Goal: Information Seeking & Learning: Learn about a topic

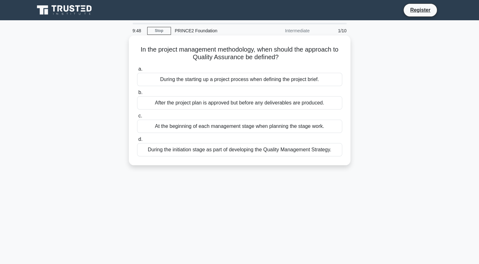
click at [161, 100] on div "After the project plan is approved but before any deliverables are produced." at bounding box center [239, 102] width 205 height 13
click at [137, 95] on input "b. After the project plan is approved but before any deliverables are produced." at bounding box center [137, 93] width 0 height 4
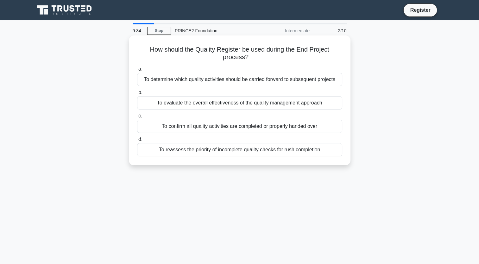
click at [193, 123] on div "To confirm all quality activities are completed or properly handed over" at bounding box center [239, 126] width 205 height 13
click at [137, 118] on input "c. To confirm all quality activities are completed or properly handed over" at bounding box center [137, 116] width 0 height 4
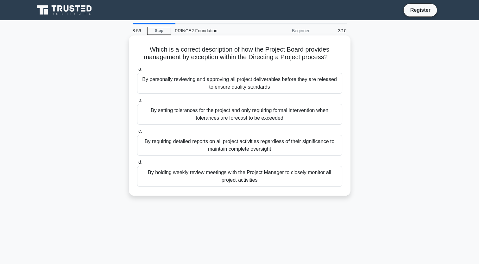
click at [195, 174] on div "By holding weekly review meetings with the Project Manager to closely monitor a…" at bounding box center [239, 176] width 205 height 21
click at [137, 164] on input "d. By holding weekly review meetings with the Project Manager to closely monito…" at bounding box center [137, 162] width 0 height 4
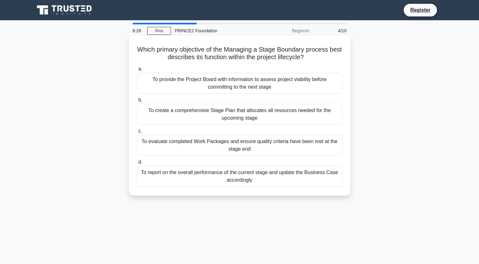
click at [251, 122] on div "To create a comprehensive Stage Plan that allocates all resources needed for th…" at bounding box center [239, 114] width 205 height 21
click at [137, 102] on input "b. To create a comprehensive Stage Plan that allocates all resources needed for…" at bounding box center [137, 100] width 0 height 4
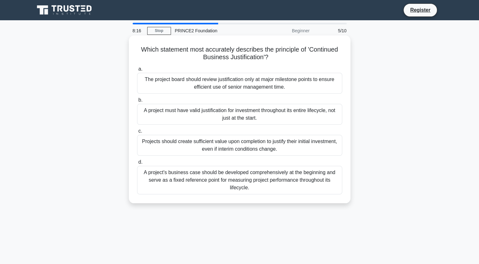
click at [269, 116] on div "A project must have valid justification for investment throughout its entire li…" at bounding box center [239, 114] width 205 height 21
click at [137, 102] on input "b. A project must have valid justification for investment throughout its entire…" at bounding box center [137, 100] width 0 height 4
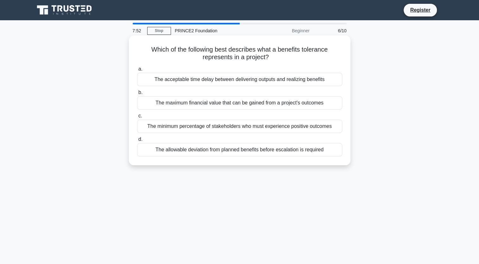
click at [258, 101] on div "The maximum financial value that can be gained from a project's outcomes" at bounding box center [239, 102] width 205 height 13
click at [137, 95] on input "b. The maximum financial value that can be gained from a project's outcomes" at bounding box center [137, 93] width 0 height 4
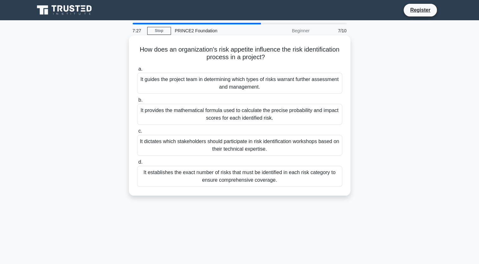
click at [237, 77] on div "It guides the project team in determining which types of risks warrant further …" at bounding box center [239, 83] width 205 height 21
click at [137, 71] on input "a. It guides the project team in determining which types of risks warrant furth…" at bounding box center [137, 69] width 0 height 4
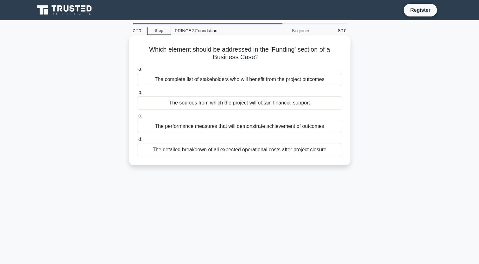
click at [258, 151] on div "The detailed breakdown of all expected operational costs after project closure" at bounding box center [239, 149] width 205 height 13
click at [137, 142] on input "d. The detailed breakdown of all expected operational costs after project closu…" at bounding box center [137, 139] width 0 height 4
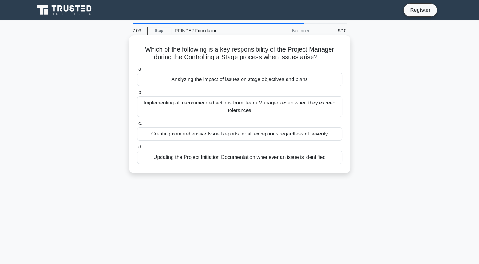
click at [206, 156] on div "Updating the Project Initiation Documentation whenever an issue is identified" at bounding box center [239, 157] width 205 height 13
click at [137, 149] on input "d. Updating the Project Initiation Documentation whenever an issue is identified" at bounding box center [137, 147] width 0 height 4
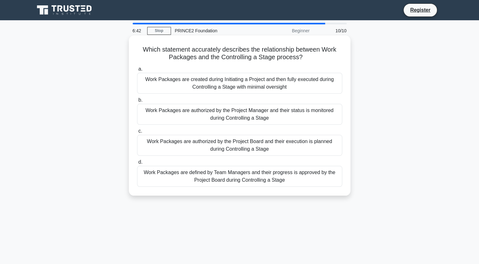
click at [193, 116] on div "Work Packages are authorized by the Project Manager and their status is monitor…" at bounding box center [239, 114] width 205 height 21
click at [137, 102] on input "b. Work Packages are authorized by the Project Manager and their status is moni…" at bounding box center [137, 100] width 0 height 4
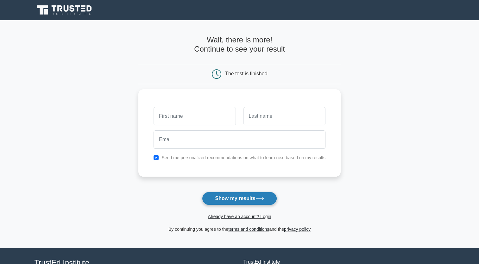
click at [248, 195] on button "Show my results" at bounding box center [239, 198] width 75 height 13
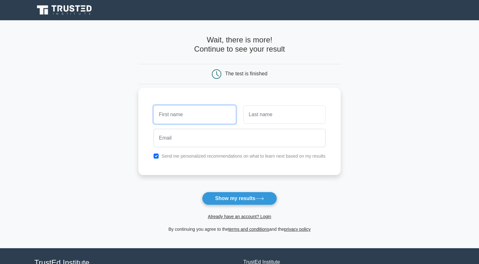
click at [188, 111] on input "text" at bounding box center [195, 114] width 82 height 18
type input "abdul"
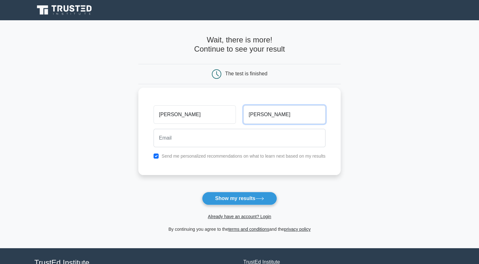
type input "Aziz"
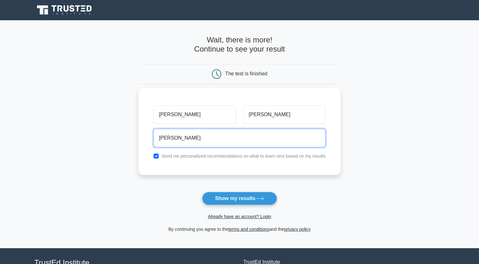
type input "abduljoelaziz7@gmail.com"
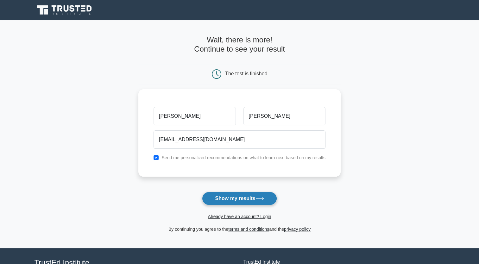
click at [241, 199] on button "Show my results" at bounding box center [239, 198] width 75 height 13
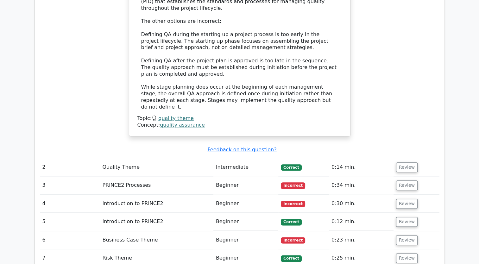
scroll to position [703, 0]
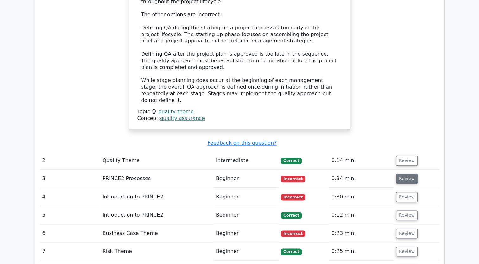
click at [402, 174] on button "Review" at bounding box center [407, 179] width 22 height 10
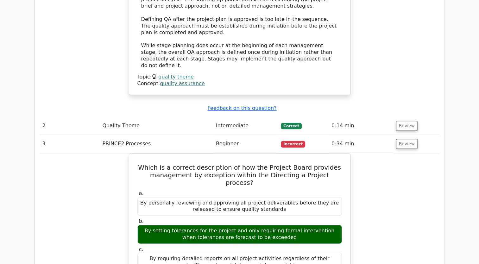
scroll to position [738, 0]
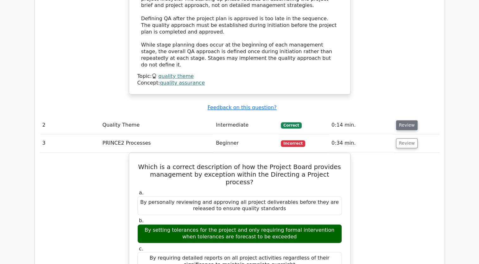
click at [409, 120] on button "Review" at bounding box center [407, 125] width 22 height 10
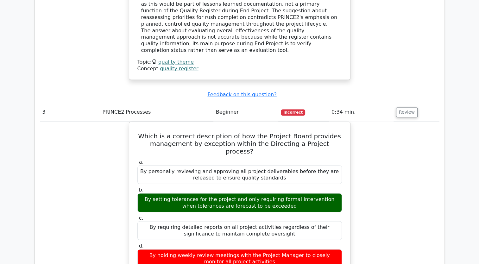
scroll to position [1066, 0]
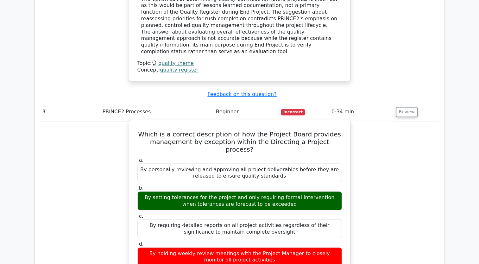
click at [158, 185] on label "b. By setting tolerances for the project and only requiring formal intervention…" at bounding box center [239, 197] width 205 height 25
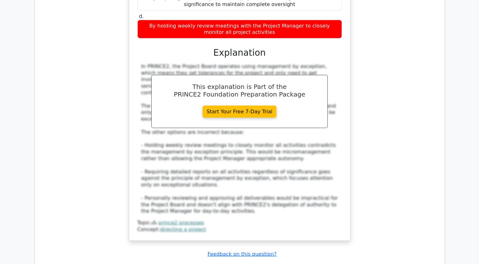
scroll to position [1353, 0]
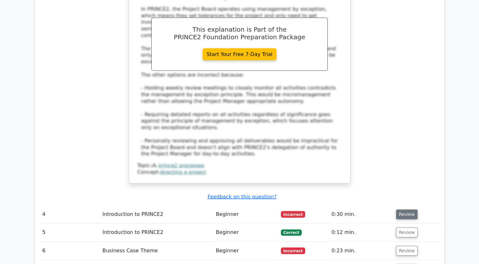
click at [400, 210] on button "Review" at bounding box center [407, 215] width 22 height 10
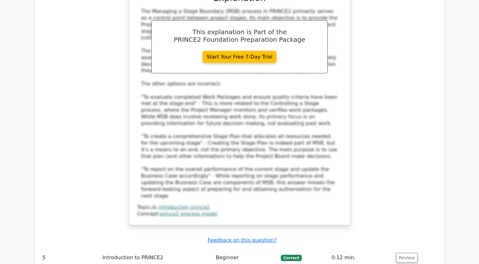
scroll to position [1754, 0]
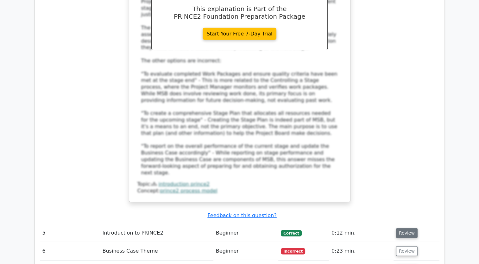
click at [404, 228] on button "Review" at bounding box center [407, 233] width 22 height 10
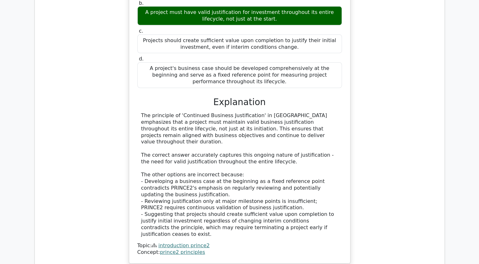
scroll to position [2089, 0]
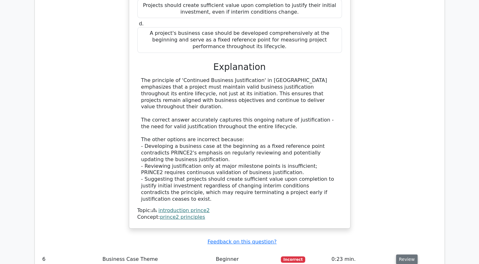
click at [410, 255] on button "Review" at bounding box center [407, 260] width 22 height 10
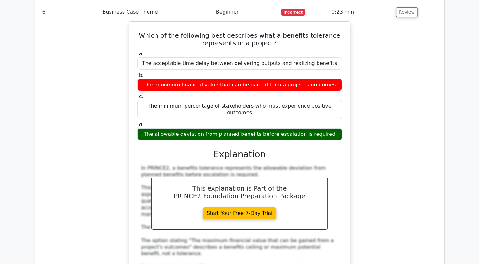
scroll to position [2416, 0]
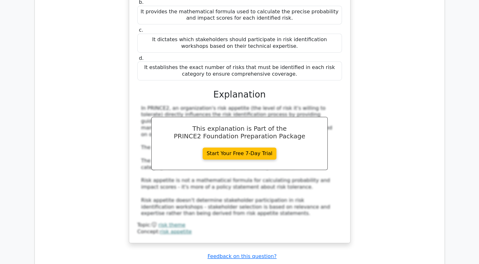
scroll to position [2799, 0]
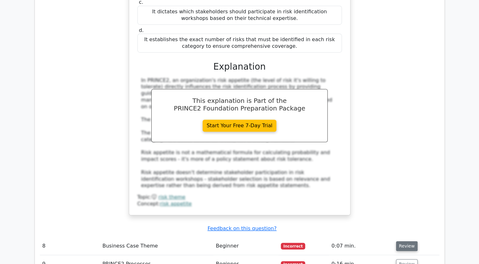
click at [407, 241] on button "Review" at bounding box center [407, 246] width 22 height 10
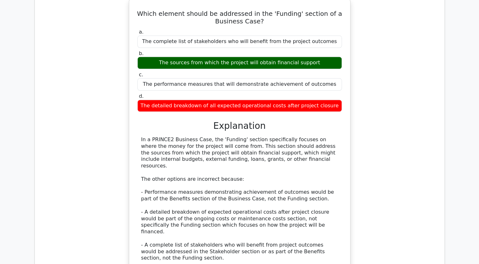
scroll to position [3055, 0]
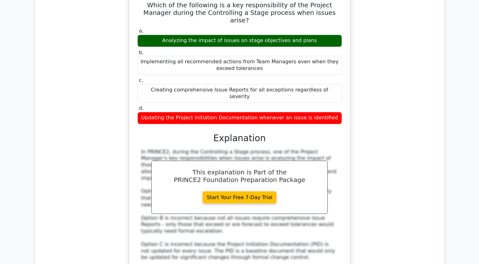
scroll to position [3392, 0]
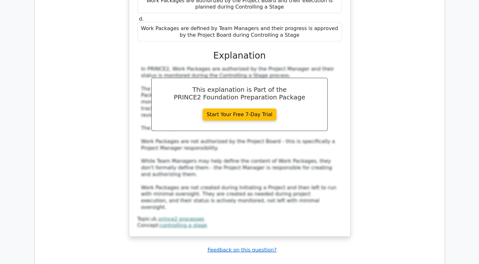
scroll to position [3861, 0]
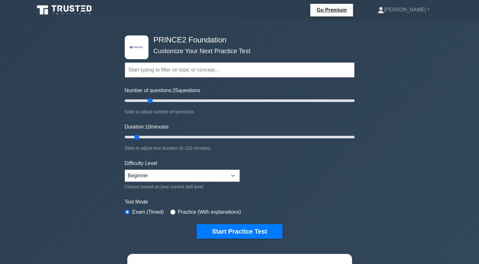
drag, startPoint x: 135, startPoint y: 100, endPoint x: 150, endPoint y: 101, distance: 15.9
type input "25"
click at [150, 101] on input "Number of questions: 25 questions" at bounding box center [240, 101] width 230 height 8
click at [235, 227] on button "Start Practice Test" at bounding box center [239, 231] width 85 height 15
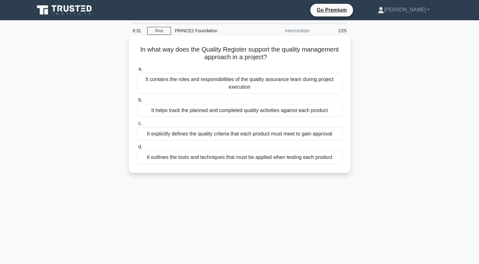
click at [222, 133] on div "It explicitly defines the quality criteria that each product must meet to gain …" at bounding box center [239, 133] width 205 height 13
click at [137, 126] on input "c. It explicitly defines the quality criteria that each product must meet to ga…" at bounding box center [137, 124] width 0 height 4
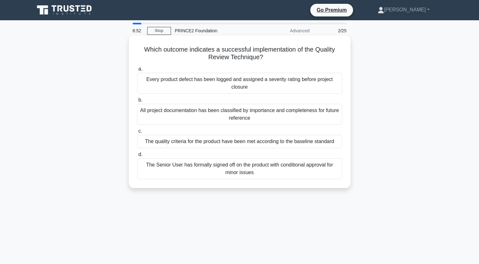
click at [206, 142] on div "The quality criteria for the product have been met according to the baseline st…" at bounding box center [239, 141] width 205 height 13
click at [137, 133] on input "c. The quality criteria for the product have been met according to the baseline…" at bounding box center [137, 131] width 0 height 4
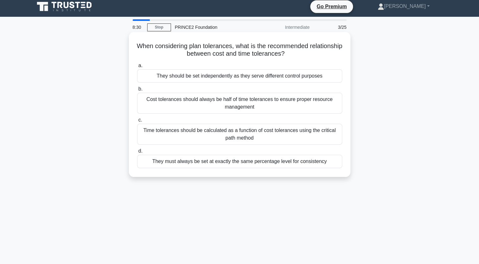
scroll to position [4, 0]
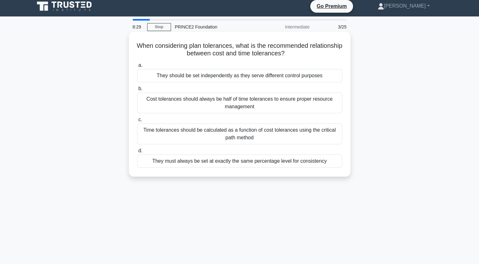
click at [267, 127] on div "Time tolerances should be calculated as a function of cost tolerances using the…" at bounding box center [239, 133] width 205 height 21
click at [137, 122] on input "c. Time tolerances should be calculated as a function of cost tolerances using …" at bounding box center [137, 120] width 0 height 4
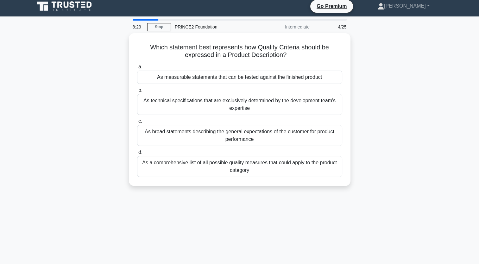
scroll to position [0, 0]
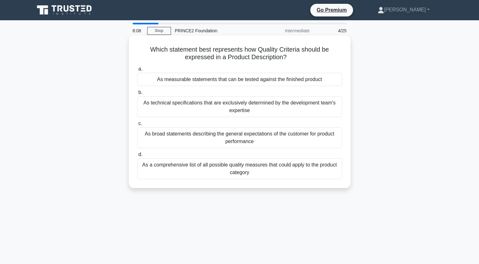
click at [206, 168] on div "As a comprehensive list of all possible quality measures that could apply to th…" at bounding box center [239, 168] width 205 height 21
click at [137, 157] on input "d. As a comprehensive list of all possible quality measures that could apply to…" at bounding box center [137, 155] width 0 height 4
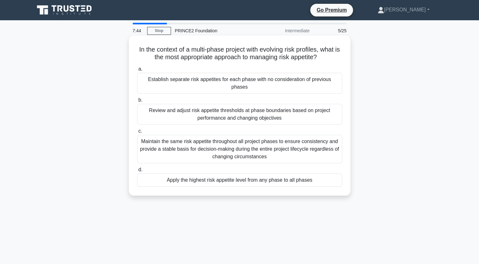
click at [189, 110] on div "Review and adjust risk appetite thresholds at phase boundaries based on project…" at bounding box center [239, 114] width 205 height 21
click at [137, 102] on input "b. Review and adjust risk appetite thresholds at phase boundaries based on proj…" at bounding box center [137, 100] width 0 height 4
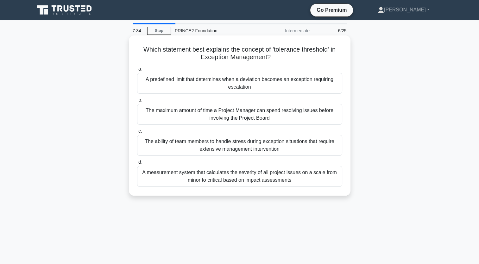
click at [161, 82] on div "A predefined limit that determines when a deviation becomes an exception requir…" at bounding box center [239, 83] width 205 height 21
click at [137, 71] on input "a. A predefined limit that determines when a deviation becomes an exception req…" at bounding box center [137, 69] width 0 height 4
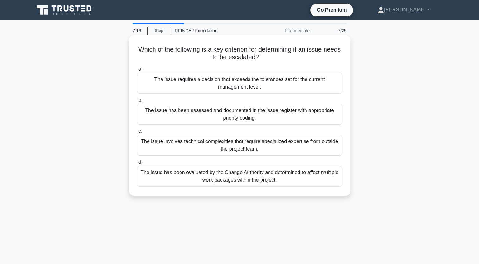
click at [155, 84] on div "The issue requires a decision that exceeds the tolerances set for the current m…" at bounding box center [239, 83] width 205 height 21
click at [137, 71] on input "a. The issue requires a decision that exceeds the tolerances set for the curren…" at bounding box center [137, 69] width 0 height 4
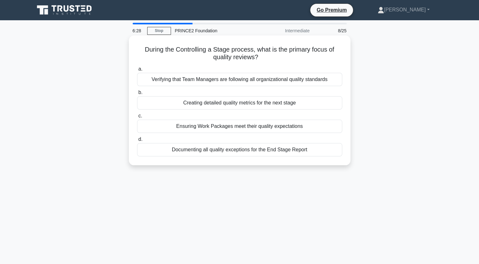
click at [182, 127] on div "Ensuring Work Packages meet their quality expectations" at bounding box center [239, 126] width 205 height 13
click at [137, 118] on input "c. Ensuring Work Packages meet their quality expectations" at bounding box center [137, 116] width 0 height 4
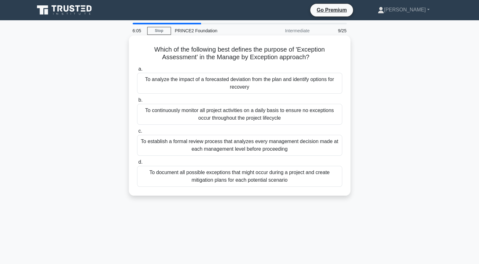
click at [187, 180] on div "To document all possible exceptions that might occur during a project and creat…" at bounding box center [239, 176] width 205 height 21
click at [137, 164] on input "d. To document all possible exceptions that might occur during a project and cr…" at bounding box center [137, 162] width 0 height 4
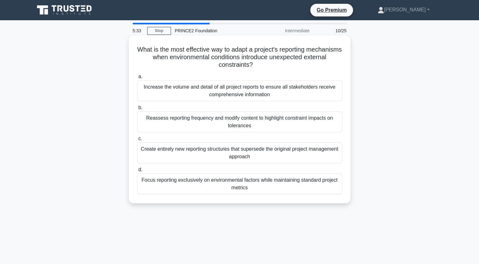
click at [180, 180] on div "Focus reporting exclusively on environmental factors while maintaining standard…" at bounding box center [239, 184] width 205 height 21
click at [137, 172] on input "d. Focus reporting exclusively on environmental factors while maintaining stand…" at bounding box center [137, 170] width 0 height 4
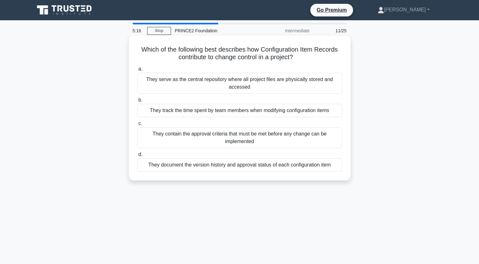
click at [220, 141] on div "They contain the approval criteria that must be met before any change can be im…" at bounding box center [239, 137] width 205 height 21
click at [137, 126] on input "c. They contain the approval criteria that must be met before any change can be…" at bounding box center [137, 124] width 0 height 4
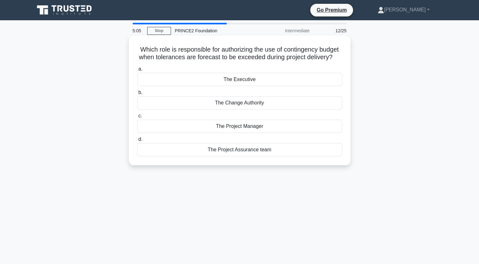
click at [246, 86] on div "The Executive" at bounding box center [239, 79] width 205 height 13
click at [137, 71] on input "a. The Executive" at bounding box center [137, 69] width 0 height 4
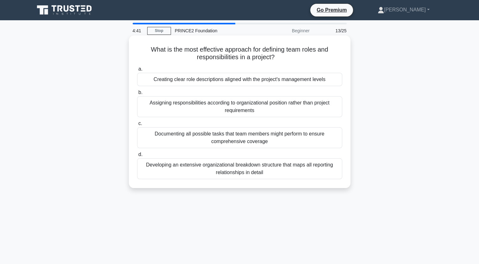
click at [261, 81] on div "Creating clear role descriptions aligned with the project's management levels" at bounding box center [239, 79] width 205 height 13
click at [137, 71] on input "a. Creating clear role descriptions aligned with the project's management levels" at bounding box center [137, 69] width 0 height 4
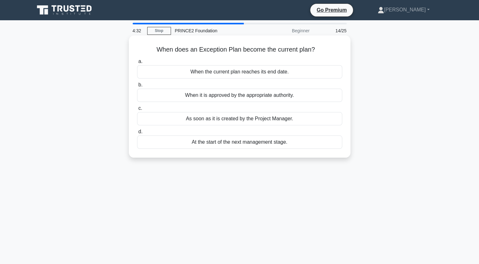
click at [199, 96] on div "When it is approved by the appropriate authority." at bounding box center [239, 95] width 205 height 13
click at [137, 87] on input "b. When it is approved by the appropriate authority." at bounding box center [137, 85] width 0 height 4
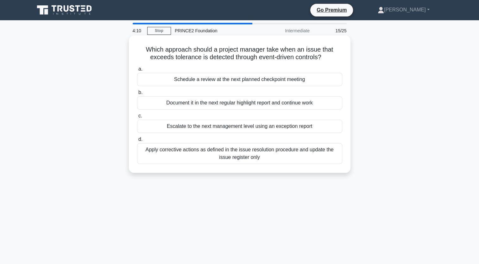
click at [207, 131] on div "Escalate to the next management level using an exception report" at bounding box center [239, 126] width 205 height 13
click at [137, 118] on input "c. Escalate to the next management level using an exception report" at bounding box center [137, 116] width 0 height 4
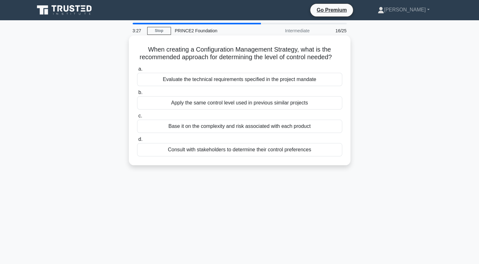
click at [196, 86] on div "Evaluate the technical requirements specified in the project mandate" at bounding box center [239, 79] width 205 height 13
click at [137, 71] on input "a. Evaluate the technical requirements specified in the project mandate" at bounding box center [137, 69] width 0 height 4
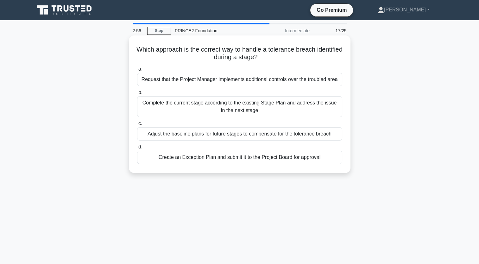
click at [262, 154] on div "Create an Exception Plan and submit it to the Project Board for approval" at bounding box center [239, 157] width 205 height 13
click at [137, 149] on input "d. Create an Exception Plan and submit it to the Project Board for approval" at bounding box center [137, 147] width 0 height 4
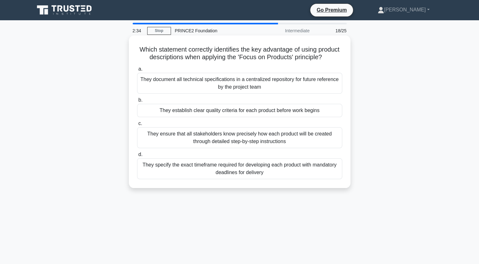
click at [180, 117] on div "They establish clear quality criteria for each product before work begins" at bounding box center [239, 110] width 205 height 13
click at [137, 102] on input "b. They establish clear quality criteria for each product before work begins" at bounding box center [137, 100] width 0 height 4
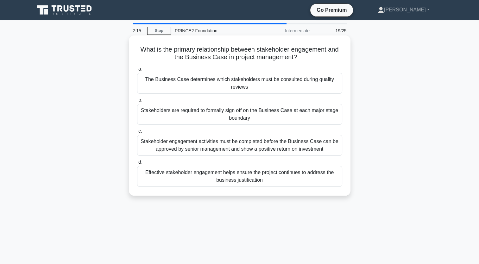
click at [229, 173] on div "Effective stakeholder engagement helps ensure the project continues to address …" at bounding box center [239, 176] width 205 height 21
click at [137, 164] on input "d. Effective stakeholder engagement helps ensure the project continues to addre…" at bounding box center [137, 162] width 0 height 4
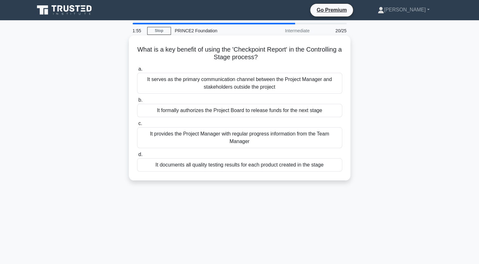
click at [210, 133] on div "It provides the Project Manager with regular progress information from the Team…" at bounding box center [239, 137] width 205 height 21
click at [137, 126] on input "c. It provides the Project Manager with regular progress information from the T…" at bounding box center [137, 124] width 0 height 4
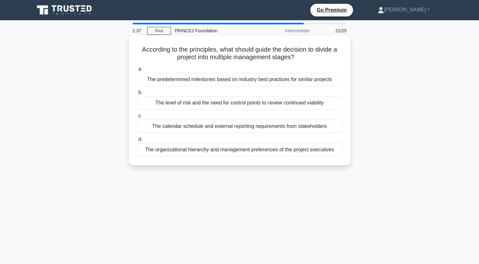
click at [183, 80] on div "The predetermined milestones based on industry best practices for similar proje…" at bounding box center [239, 79] width 205 height 13
click at [137, 71] on input "a. The predetermined milestones based on industry best practices for similar pr…" at bounding box center [137, 69] width 0 height 4
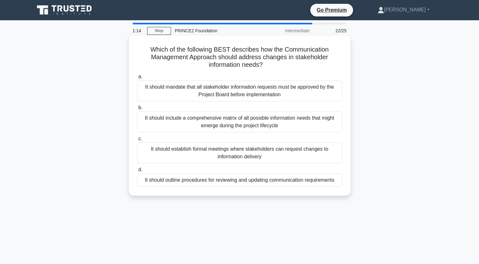
click at [174, 150] on div "It should establish formal meetings where stakeholders can request changes to i…" at bounding box center [239, 152] width 205 height 21
click at [137, 141] on input "c. It should establish formal meetings where stakeholders can request changes t…" at bounding box center [137, 139] width 0 height 4
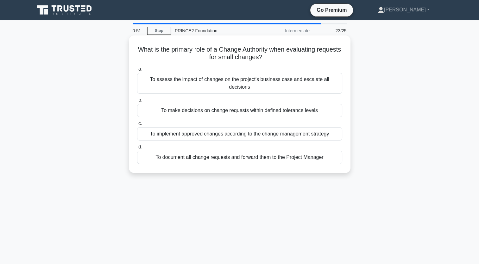
click at [221, 104] on div "To make decisions on change requests within defined tolerance levels" at bounding box center [239, 110] width 205 height 13
click at [137, 101] on input "b. To make decisions on change requests within defined tolerance levels" at bounding box center [137, 100] width 0 height 4
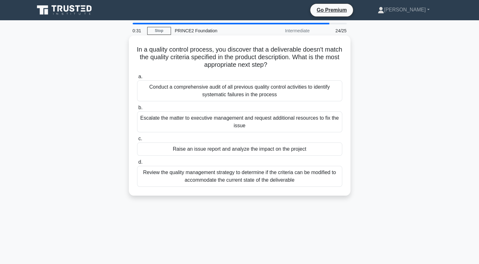
click at [220, 149] on div "Raise an issue report and analyze the impact on the project" at bounding box center [239, 148] width 205 height 13
click at [137, 141] on input "c. Raise an issue report and analyze the impact on the project" at bounding box center [137, 139] width 0 height 4
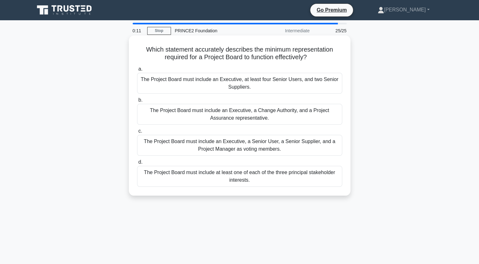
click at [226, 178] on div "The Project Board must include at least one of each of the three principal stak…" at bounding box center [239, 176] width 205 height 21
click at [137, 164] on input "d. The Project Board must include at least one of each of the three principal s…" at bounding box center [137, 162] width 0 height 4
